Goal: Information Seeking & Learning: Learn about a topic

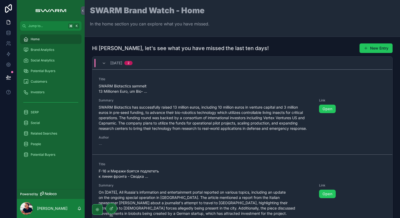
click at [114, 63] on span "[DATE]" at bounding box center [116, 62] width 12 height 5
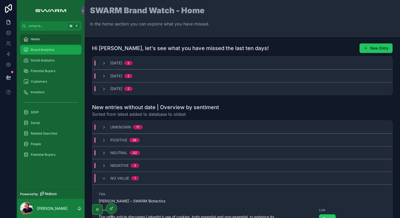
click at [49, 51] on span "Brand Analytics" at bounding box center [43, 50] width 24 height 4
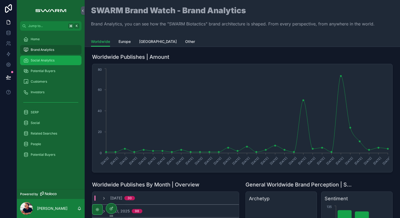
click at [40, 61] on span "Social Analytics" at bounding box center [43, 60] width 24 height 4
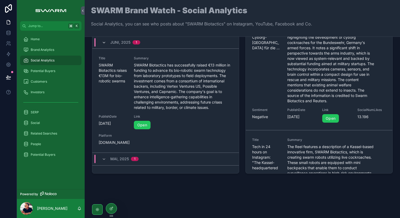
click at [103, 41] on icon "scrollable content" at bounding box center [104, 42] width 4 height 4
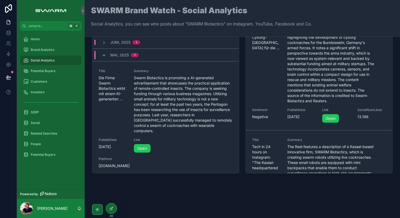
click at [105, 56] on icon "scrollable content" at bounding box center [104, 55] width 4 height 4
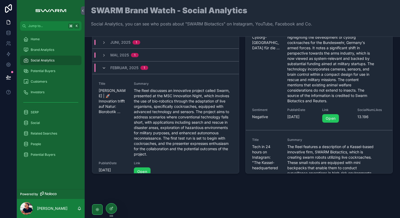
click at [105, 67] on icon "scrollable content" at bounding box center [104, 68] width 4 height 4
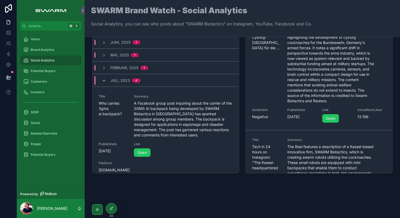
click at [103, 80] on icon "scrollable content" at bounding box center [104, 81] width 4 height 4
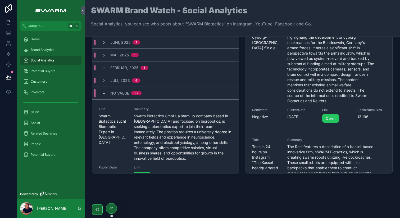
click at [104, 92] on icon "scrollable content" at bounding box center [104, 93] width 4 height 4
